Goal: Information Seeking & Learning: Learn about a topic

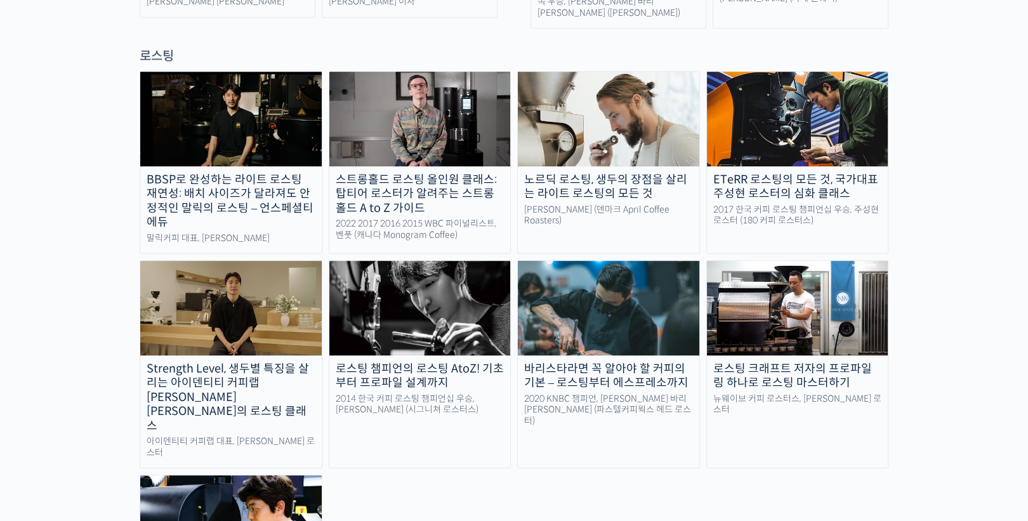
scroll to position [1270, 0]
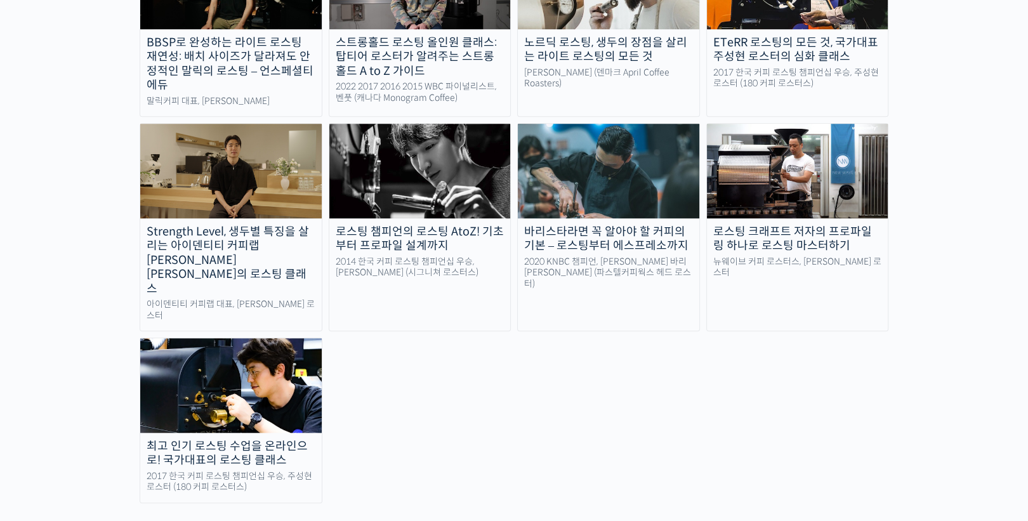
click at [604, 225] on div "바리스타라면 꼭 알아야 할 커피의 기본 – 로스팅부터 에스프레소까지" at bounding box center [609, 239] width 182 height 29
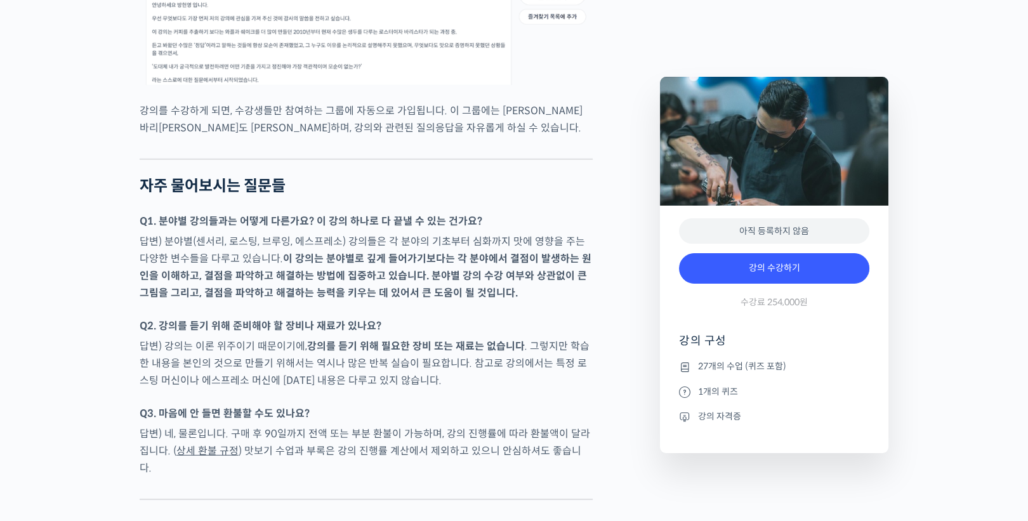
scroll to position [4814, 0]
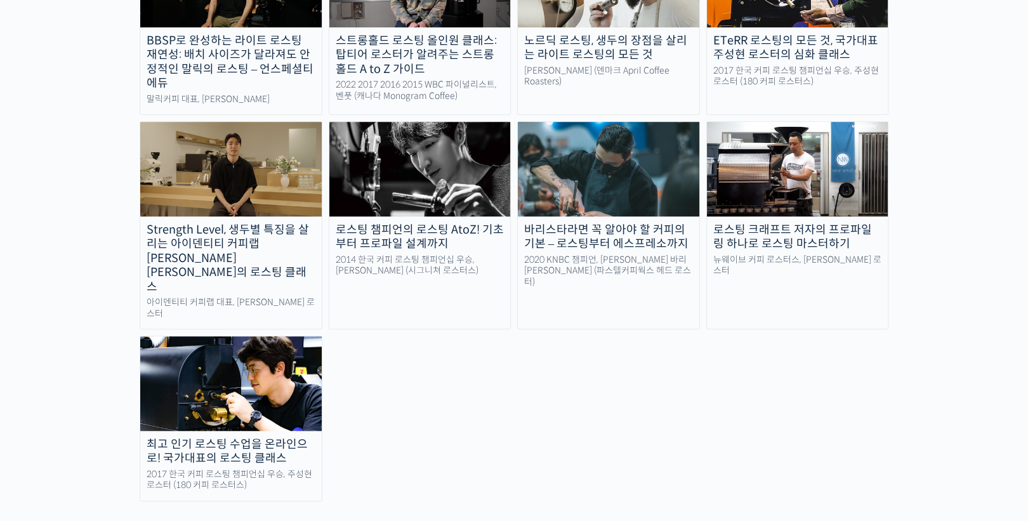
scroll to position [1270, 0]
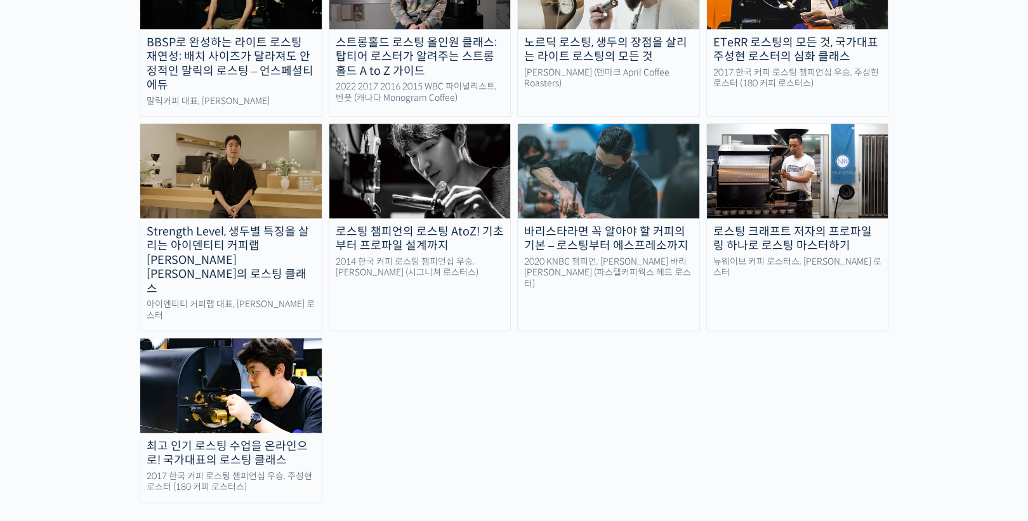
click at [731, 225] on div "로스팅 크래프트 저자의 프로파일링 하나로 로스팅 마스터하기" at bounding box center [798, 239] width 182 height 29
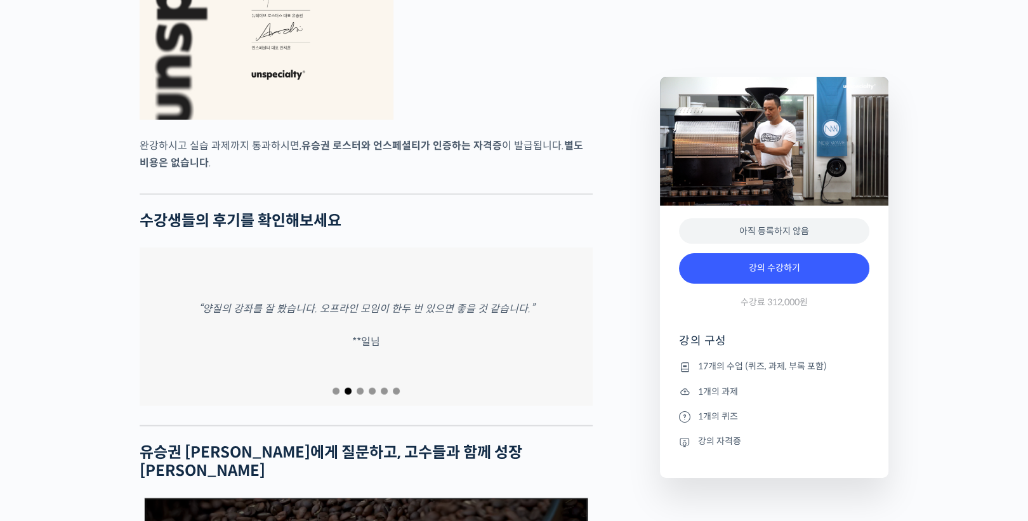
scroll to position [4571, 0]
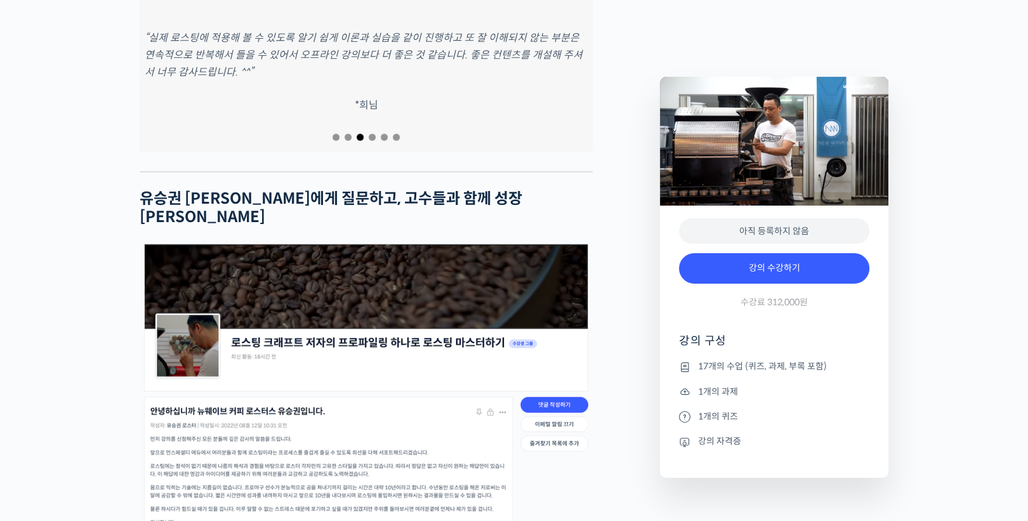
click at [474, 81] on p "“실제 로스팅에 적용해 볼 수 있도록 알기 쉽게 이론과 실습을 같이 진행하고 또 잘 이해되지 않는 부분은 연속적으로 반복해서 들을 수 있어서 …" at bounding box center [366, 54] width 443 height 51
click at [559, 79] on em "“실제 로스팅에 적용해 볼 수 있도록 알기 쉽게 이론과 실습을 같이 진행하고 또 잘 이해되지 않는 부분은 연속적으로 반복해서 들을 수 있어서 …" at bounding box center [364, 55] width 438 height 48
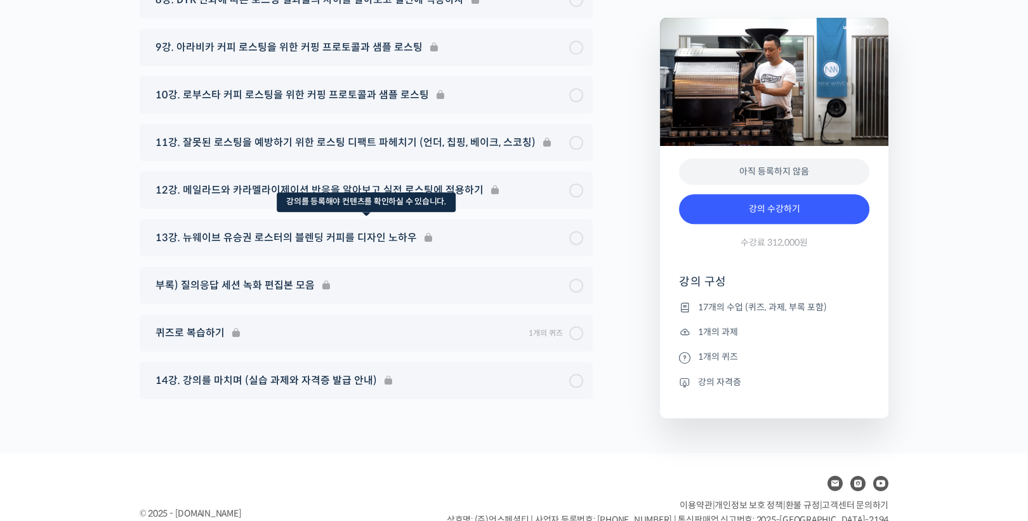
scroll to position [7059, 0]
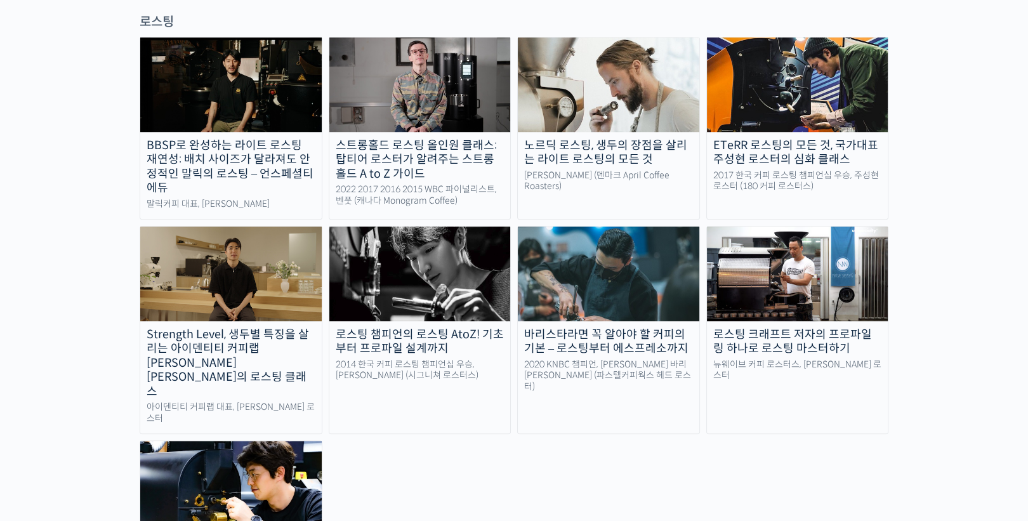
scroll to position [1168, 0]
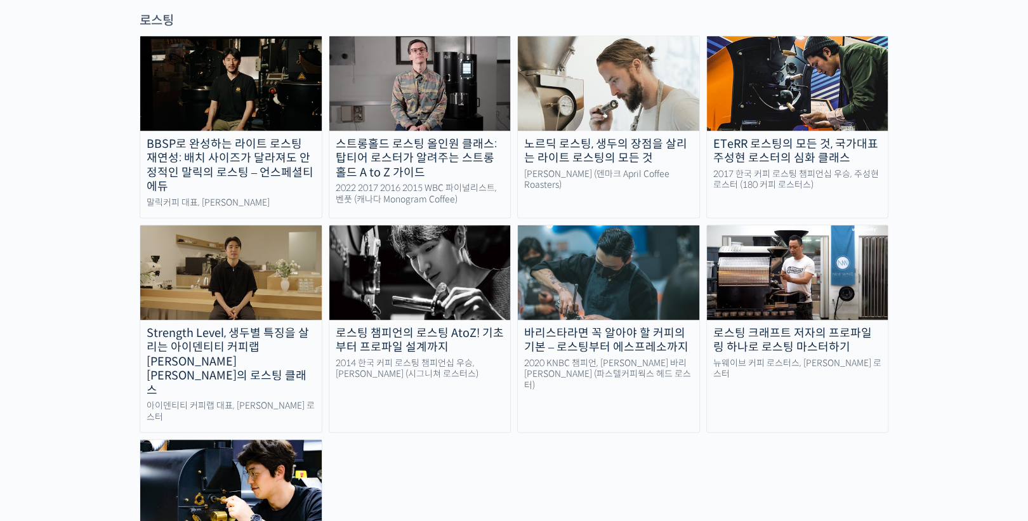
click at [472, 225] on img at bounding box center [420, 272] width 182 height 94
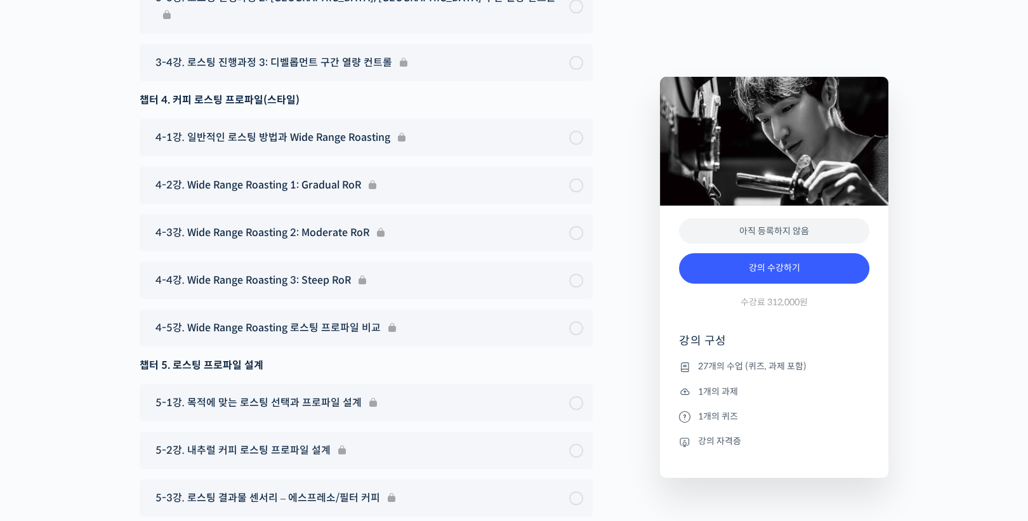
scroll to position [7262, 0]
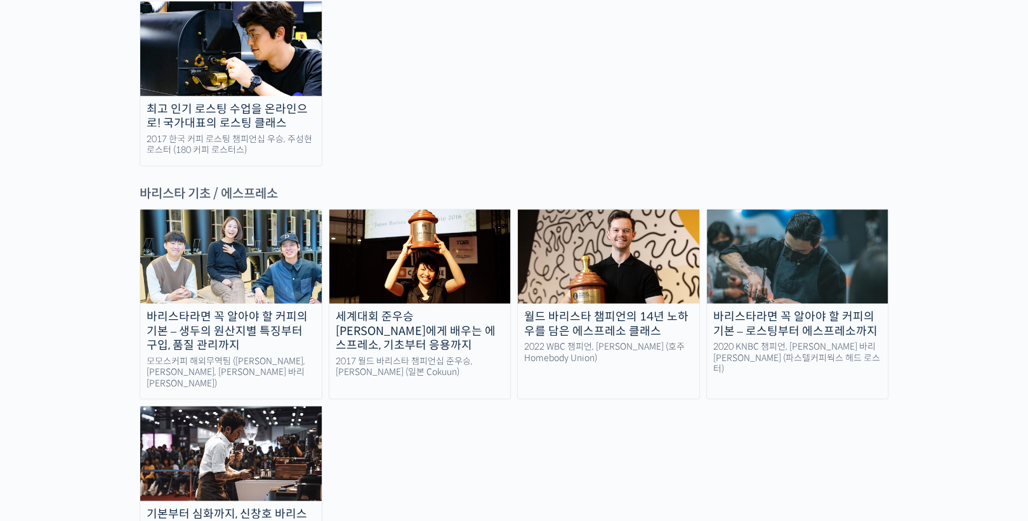
scroll to position [1625, 0]
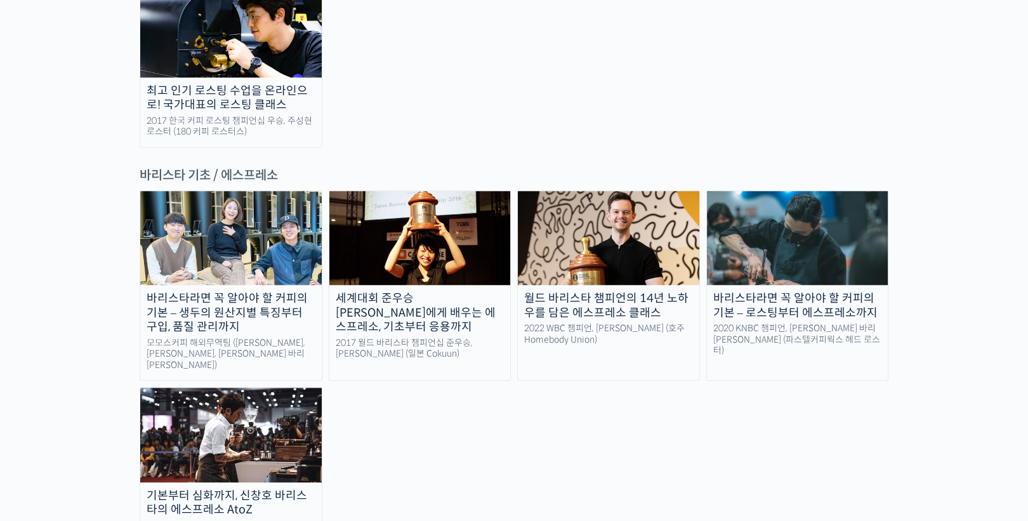
click at [296, 388] on img at bounding box center [231, 435] width 182 height 94
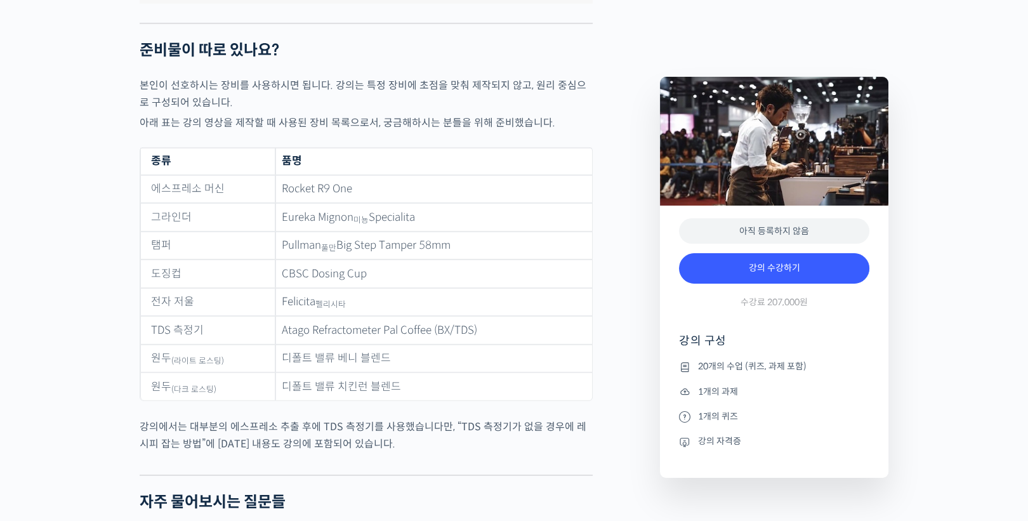
scroll to position [5205, 0]
drag, startPoint x: 330, startPoint y: 207, endPoint x: 460, endPoint y: 208, distance: 129.5
click at [460, 208] on td "Eureka Mignon 미뇽 Specialita" at bounding box center [434, 218] width 317 height 29
drag, startPoint x: 460, startPoint y: 208, endPoint x: 469, endPoint y: 240, distance: 33.1
click at [469, 240] on td "Pullman 풀만 Big Step Tamper 58mm" at bounding box center [434, 247] width 317 height 29
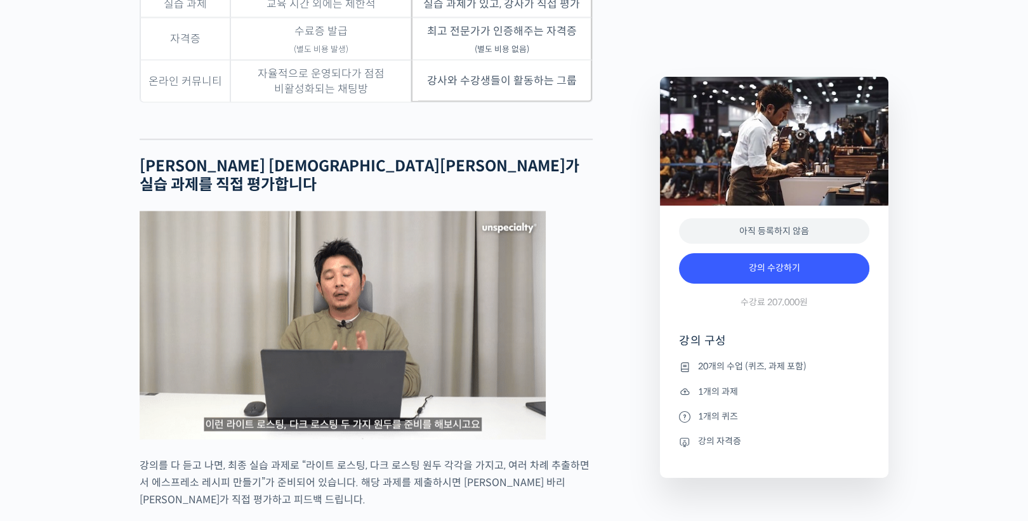
scroll to position [3630, 0]
